Goal: Find specific page/section: Find specific page/section

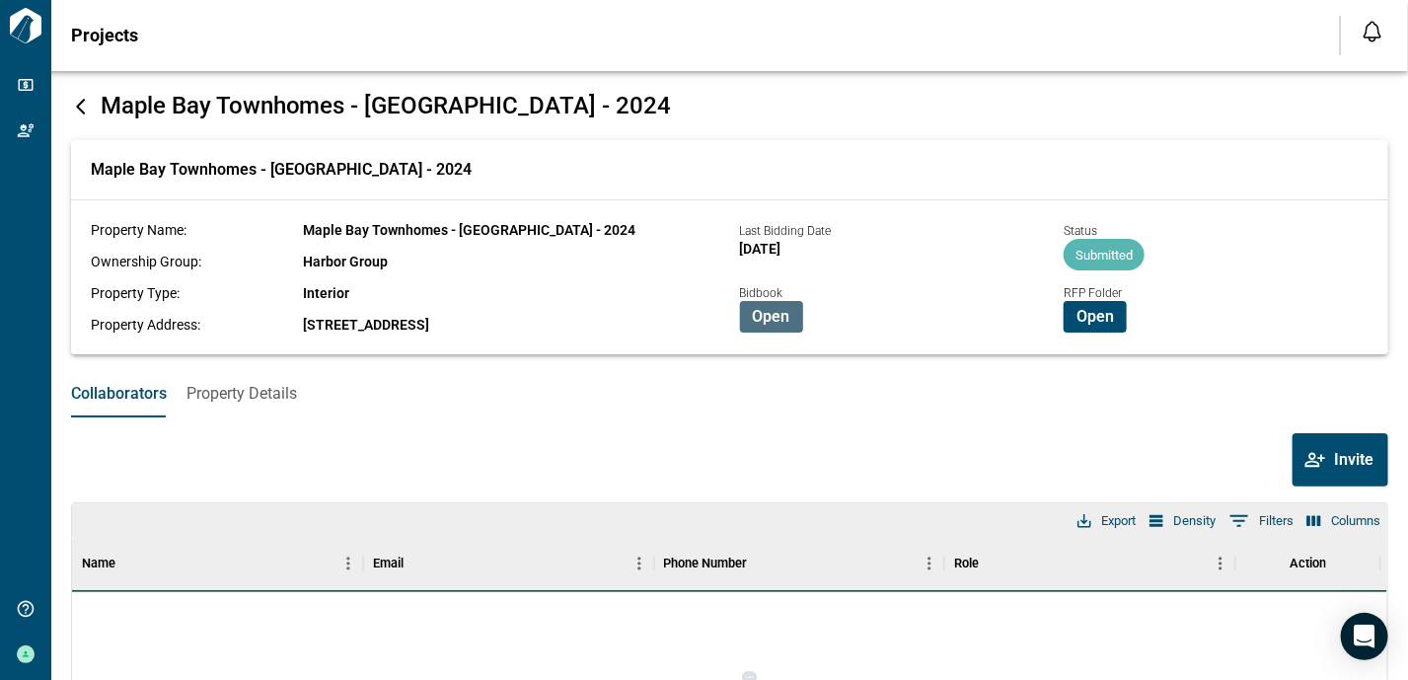
click at [765, 320] on span "Open" at bounding box center [771, 317] width 37 height 20
